Goal: Transaction & Acquisition: Purchase product/service

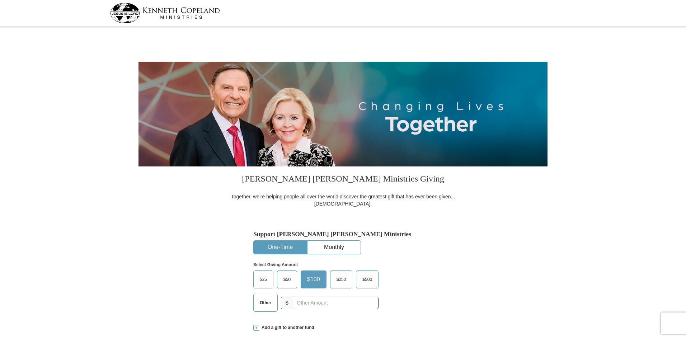
select select "OK"
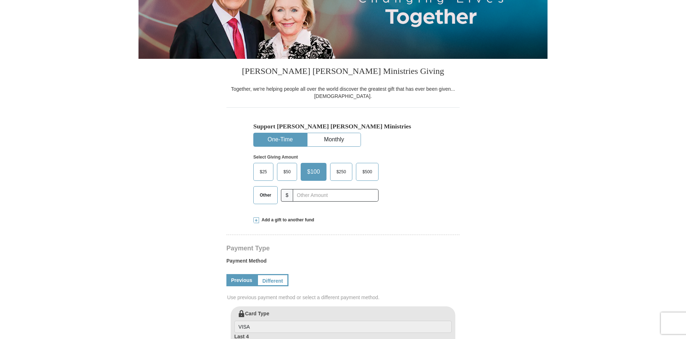
click at [292, 137] on button "One-Time" at bounding box center [280, 139] width 53 height 13
click at [311, 195] on input "text" at bounding box center [336, 195] width 80 height 13
type input "167.00"
click at [475, 172] on form "Kenneth Copeland Ministries Giving Together, we're helping people all over the …" at bounding box center [343, 307] width 409 height 773
drag, startPoint x: 280, startPoint y: 137, endPoint x: 283, endPoint y: 137, distance: 3.9
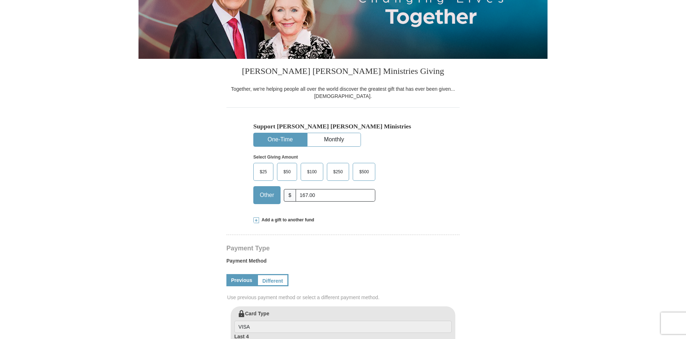
click at [281, 137] on button "One-Time" at bounding box center [280, 139] width 53 height 13
click at [285, 138] on button "One-Time" at bounding box center [280, 139] width 53 height 13
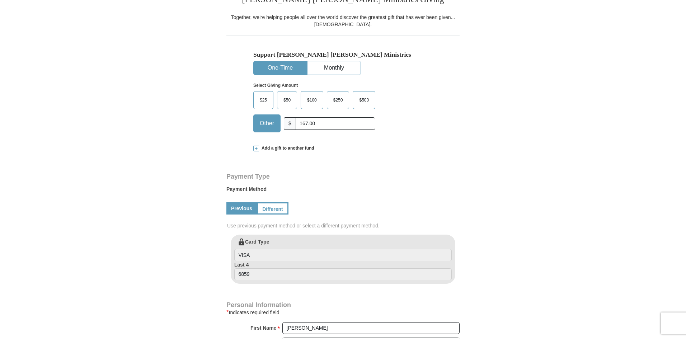
scroll to position [72, 0]
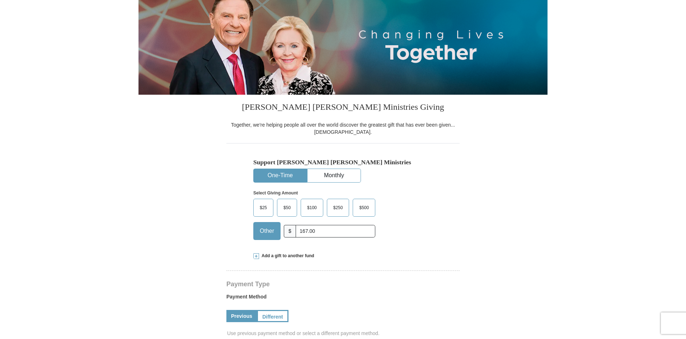
click at [284, 175] on button "One-Time" at bounding box center [280, 175] width 53 height 13
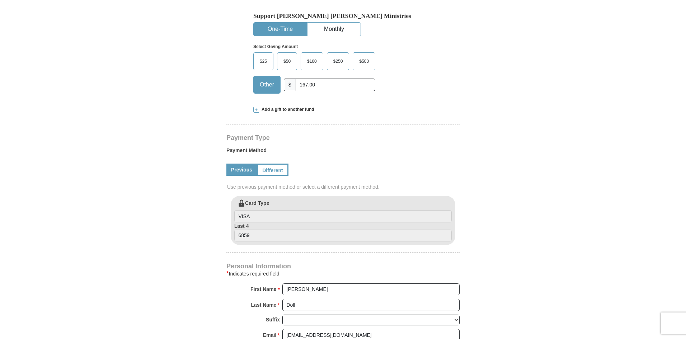
scroll to position [144, 0]
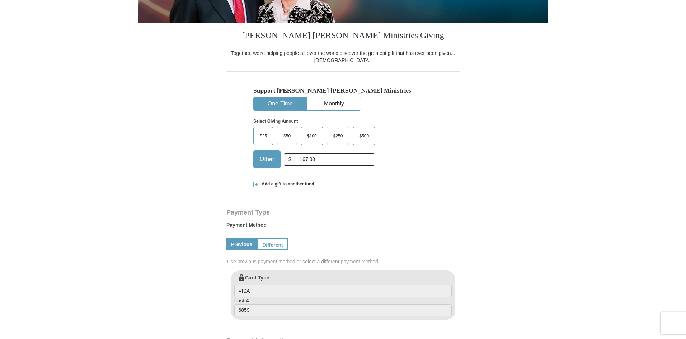
drag, startPoint x: 279, startPoint y: 105, endPoint x: 272, endPoint y: 131, distance: 27.1
click at [278, 105] on button "One-Time" at bounding box center [280, 103] width 53 height 13
click at [266, 159] on span "Other" at bounding box center [267, 159] width 22 height 11
click at [0, 0] on input "Other" at bounding box center [0, 0] width 0 height 0
click at [258, 184] on span at bounding box center [256, 185] width 6 height 6
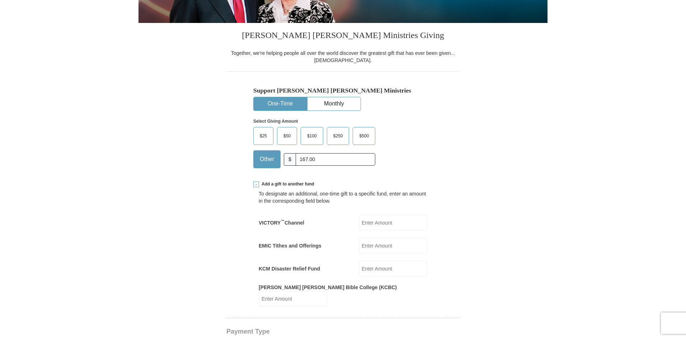
click at [255, 185] on span at bounding box center [256, 185] width 6 height 6
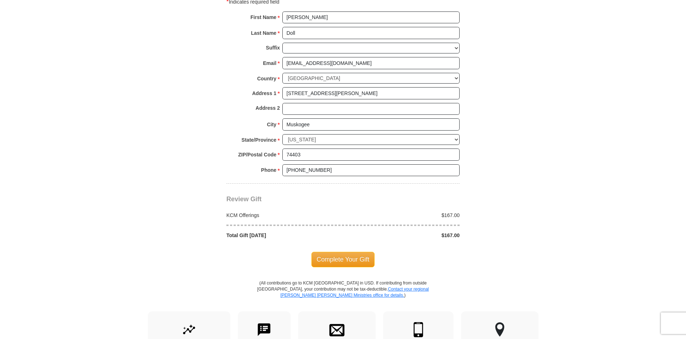
scroll to position [502, 0]
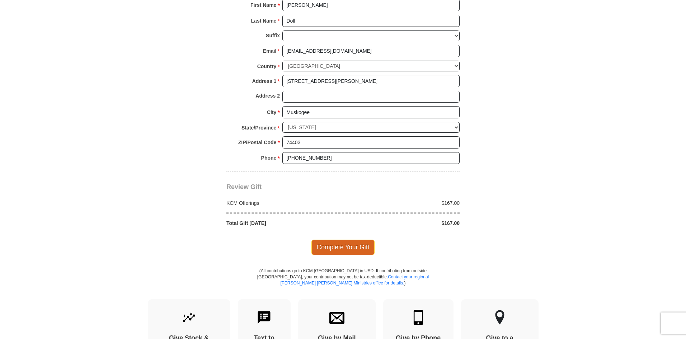
click at [342, 249] on span "Complete Your Gift" at bounding box center [343, 247] width 64 height 15
